Goal: Find contact information: Find contact information

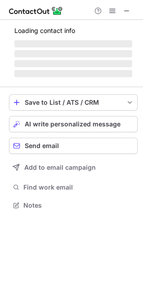
scroll to position [204, 143]
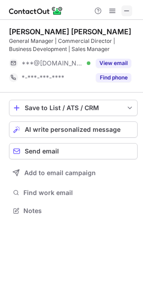
click at [125, 9] on span at bounding box center [127, 10] width 7 height 7
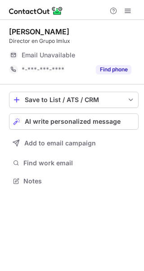
scroll to position [175, 144]
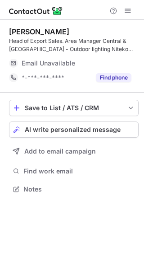
scroll to position [183, 144]
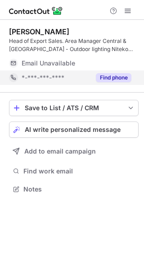
click at [118, 77] on button "Find phone" at bounding box center [114, 77] width 36 height 9
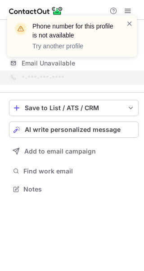
drag, startPoint x: 128, startPoint y: 25, endPoint x: 111, endPoint y: 3, distance: 28.3
click at [128, 25] on span at bounding box center [129, 23] width 7 height 9
